Goal: Check status: Check status

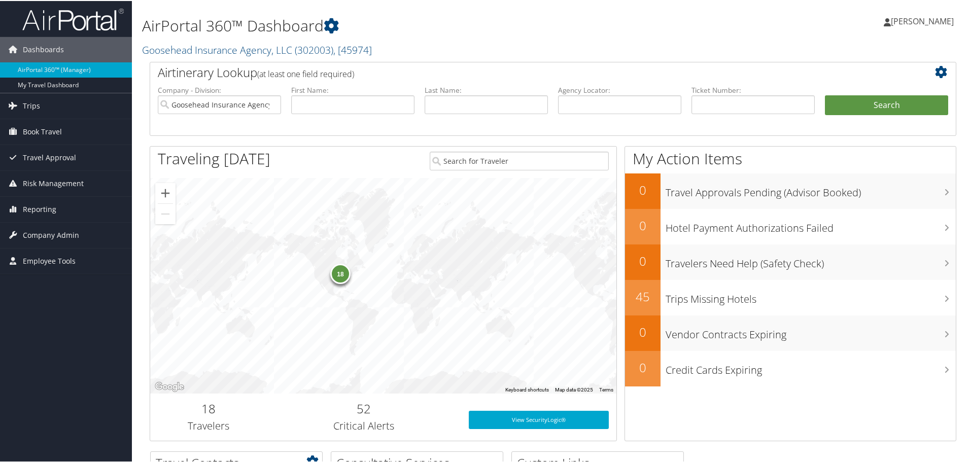
scroll to position [1, 0]
click at [359, 109] on input "text" at bounding box center [352, 103] width 123 height 19
type input "[PERSON_NAME]"
click at [442, 107] on input "text" at bounding box center [486, 103] width 123 height 19
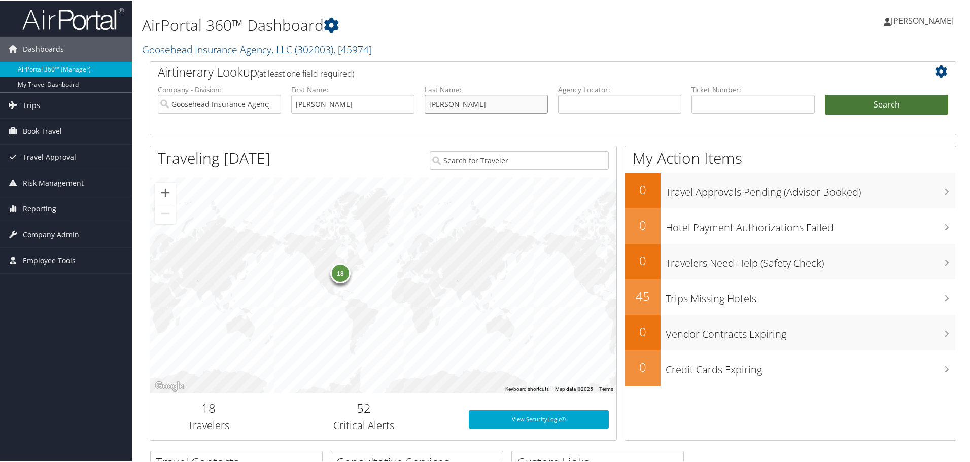
type input "[PERSON_NAME]"
click at [846, 107] on button "Search" at bounding box center [886, 104] width 123 height 20
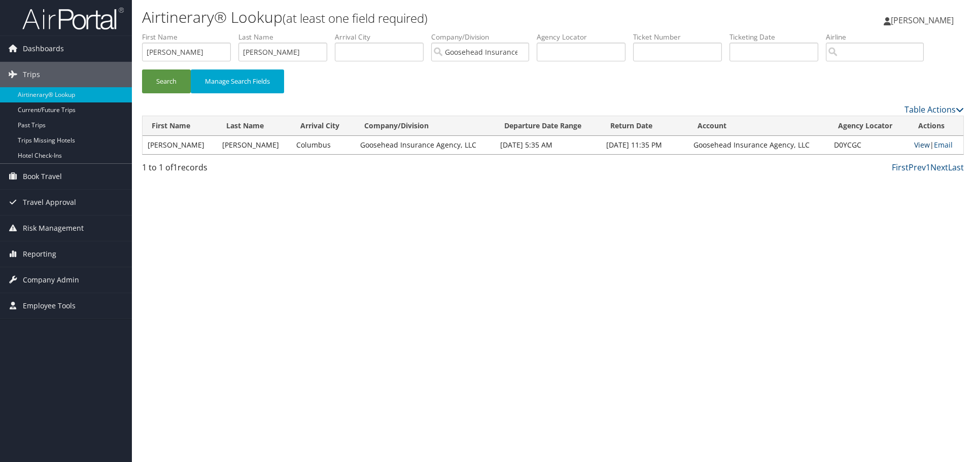
click at [914, 143] on link "View" at bounding box center [922, 145] width 16 height 10
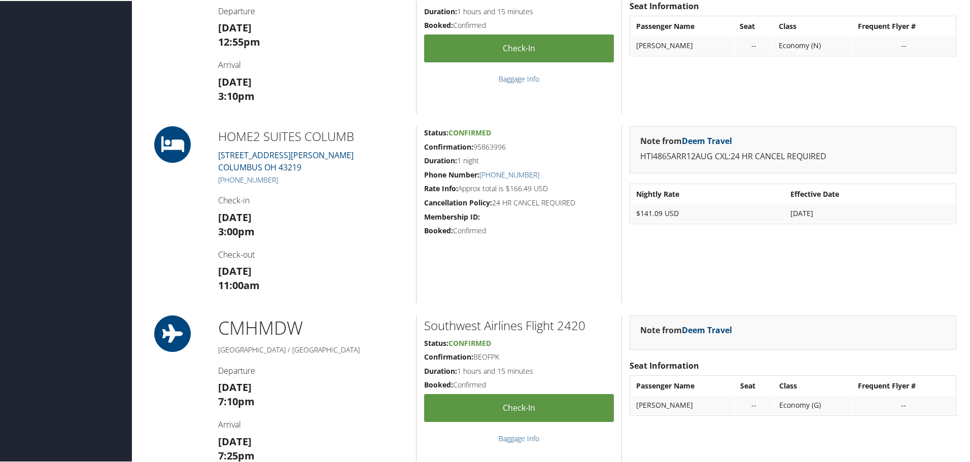
scroll to position [607, 0]
